Goal: Transaction & Acquisition: Purchase product/service

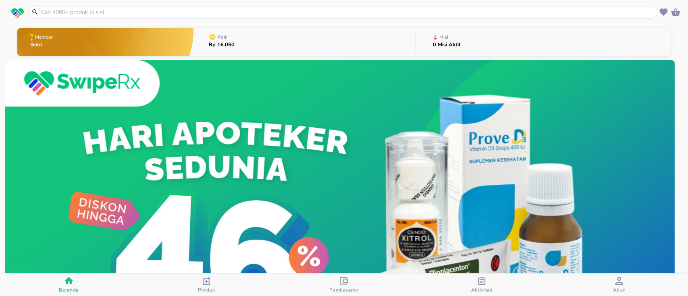
click at [296, 13] on input "text" at bounding box center [347, 12] width 615 height 8
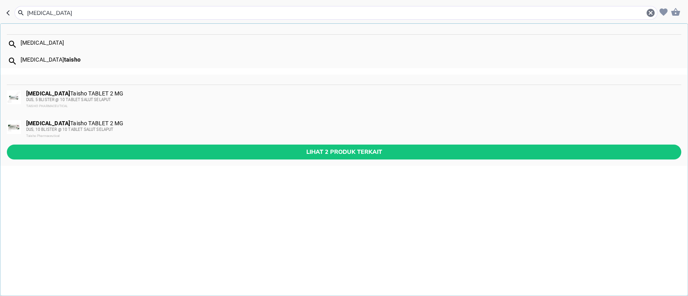
type input "[MEDICAL_DATA]"
click at [130, 98] on div "DUS, 5 BLISTER @ 10 TABLET SALUT SELAPUT" at bounding box center [353, 100] width 654 height 6
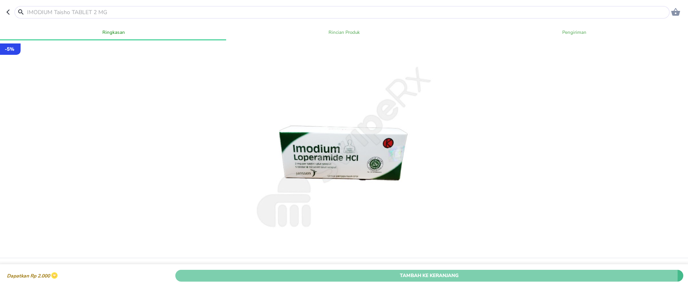
click at [412, 271] on span "Tambah Ke Keranjang" at bounding box center [428, 275] width 495 height 8
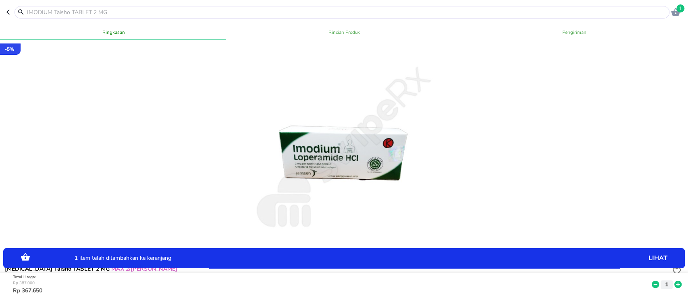
click at [674, 281] on icon at bounding box center [677, 284] width 7 height 7
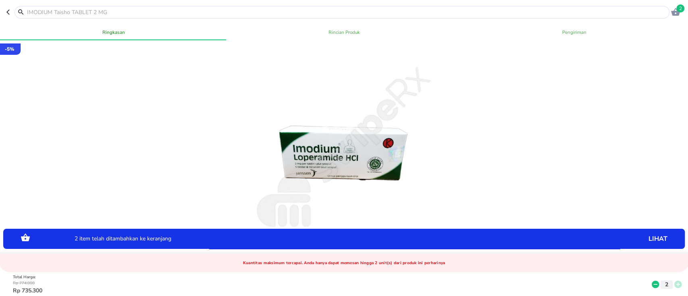
click at [678, 11] on span "2" at bounding box center [680, 8] width 8 height 8
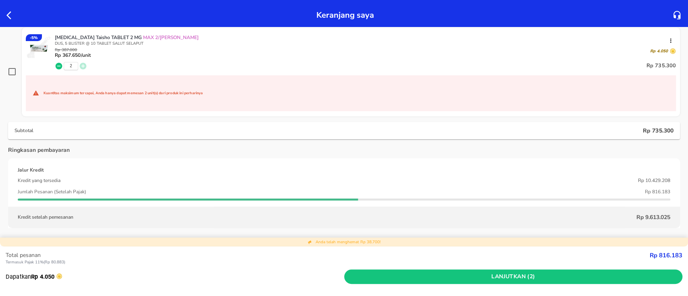
scroll to position [54, 0]
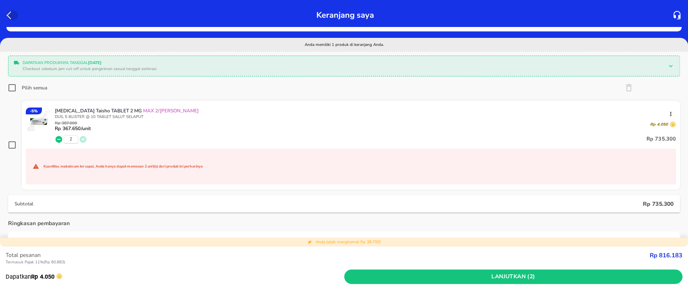
click at [7, 15] on icon "button" at bounding box center [8, 15] width 5 height 8
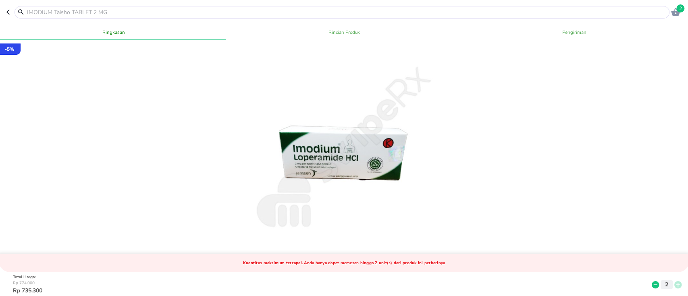
click at [7, 11] on icon "button" at bounding box center [9, 12] width 6 height 6
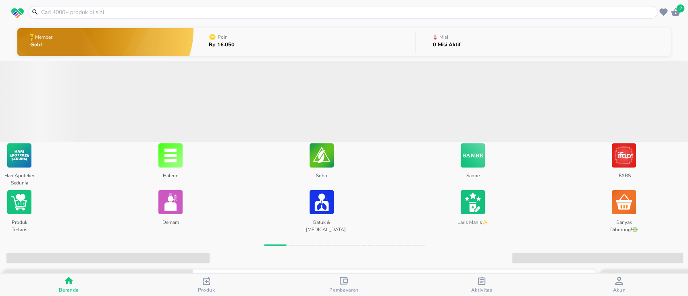
click at [616, 284] on div "button" at bounding box center [619, 282] width 8 height 10
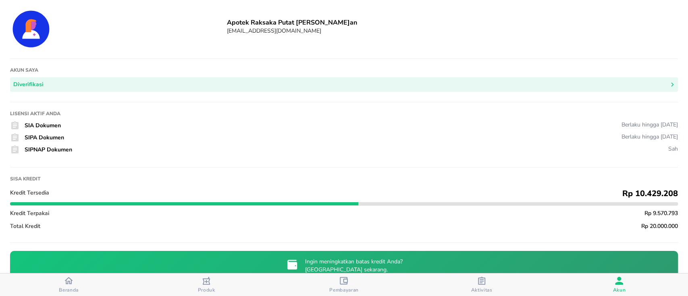
click at [77, 290] on span "Beranda" at bounding box center [69, 290] width 20 height 6
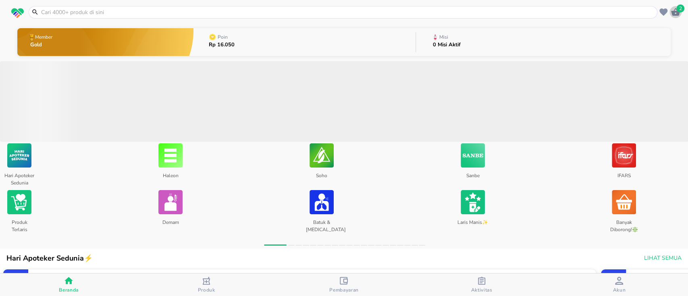
click at [676, 15] on icon "button" at bounding box center [675, 12] width 9 height 8
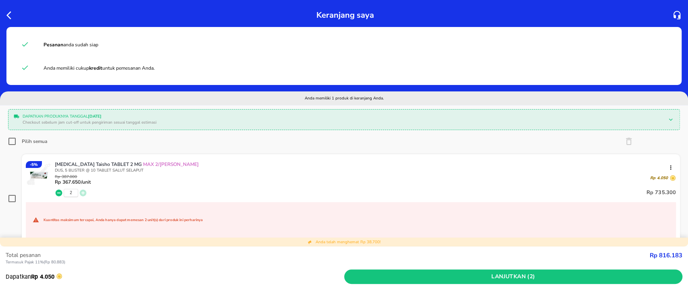
click at [437, 247] on hr at bounding box center [344, 247] width 688 height 0
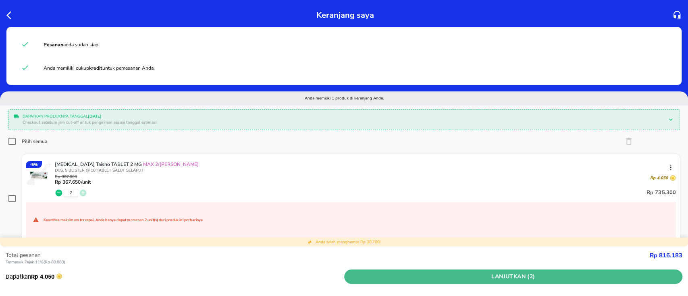
click at [438, 273] on span "Lanjutkan (2)" at bounding box center [513, 277] width 332 height 10
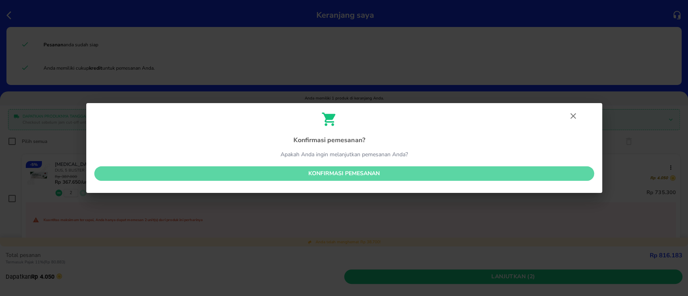
click at [360, 175] on span "Konfirmasi pemesanan" at bounding box center [344, 174] width 487 height 10
